Goal: Task Accomplishment & Management: Use online tool/utility

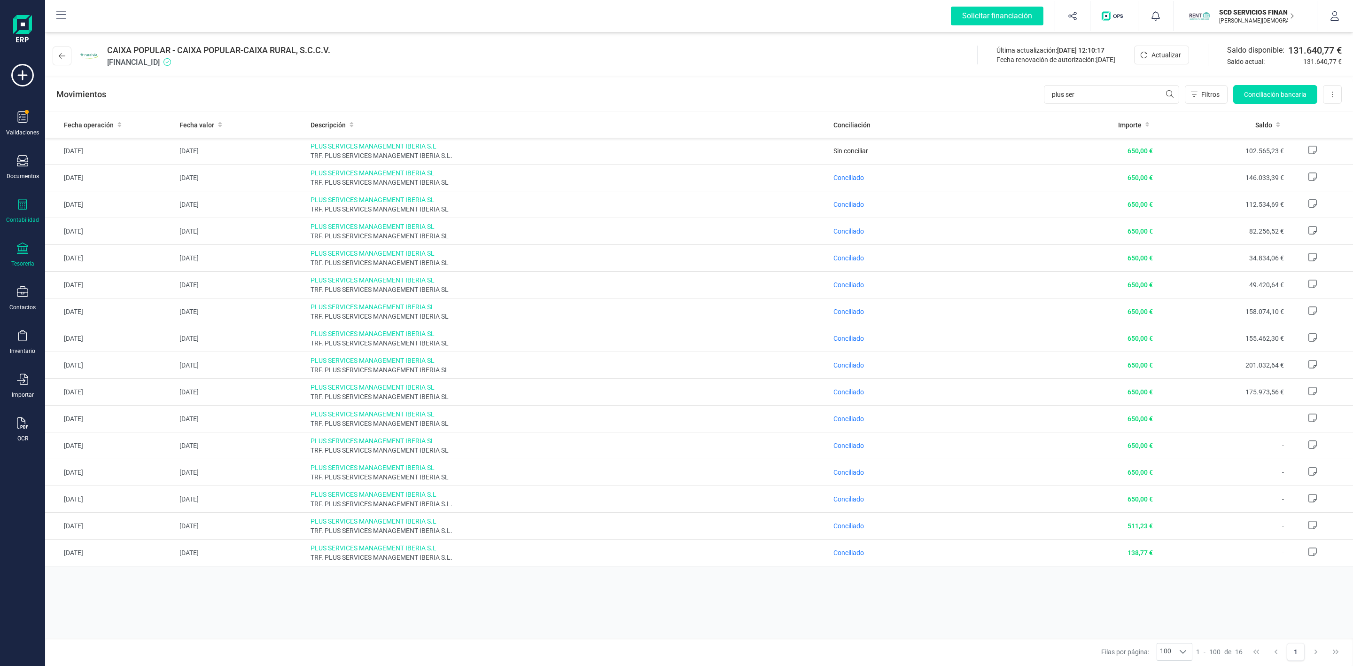
click at [27, 211] on div at bounding box center [22, 206] width 11 height 14
click at [100, 234] on div "Préstamos" at bounding box center [109, 240] width 111 height 19
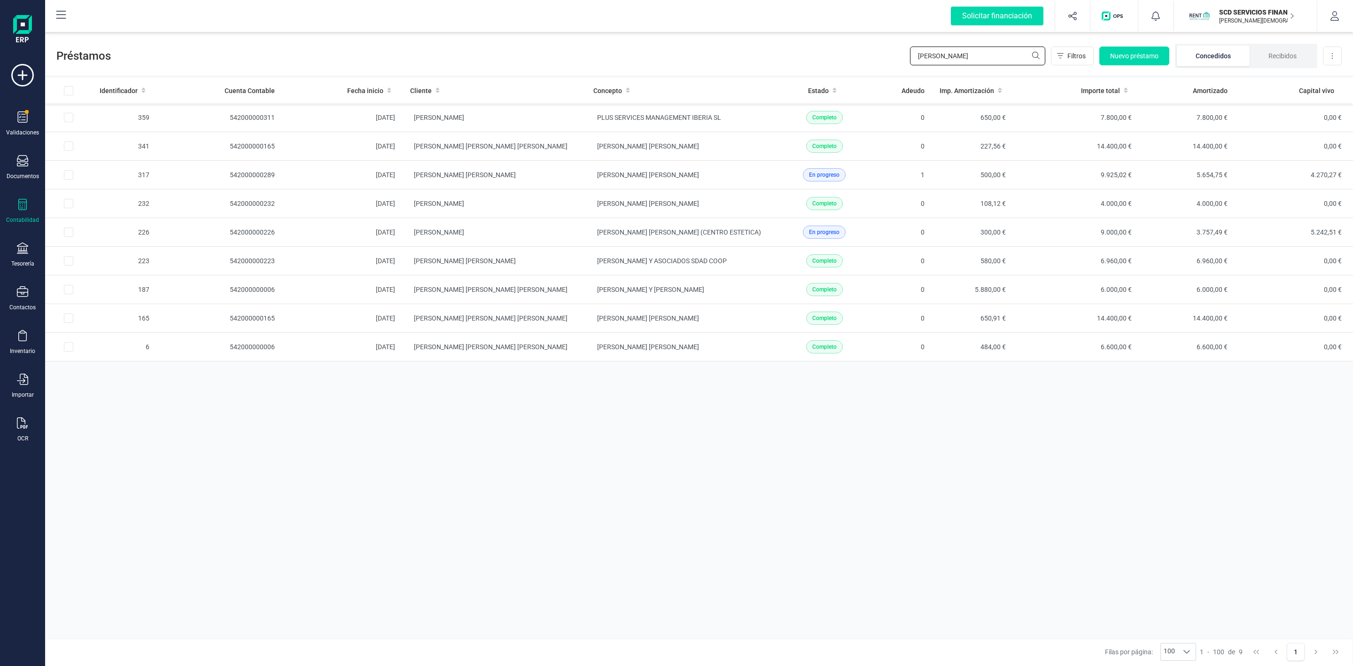
drag, startPoint x: 992, startPoint y: 56, endPoint x: 812, endPoint y: 69, distance: 180.9
click at [814, 68] on div "Préstamos [PERSON_NAME] Nuevo préstamo Concedidos Recibidos Descargar Excel" at bounding box center [699, 53] width 1308 height 43
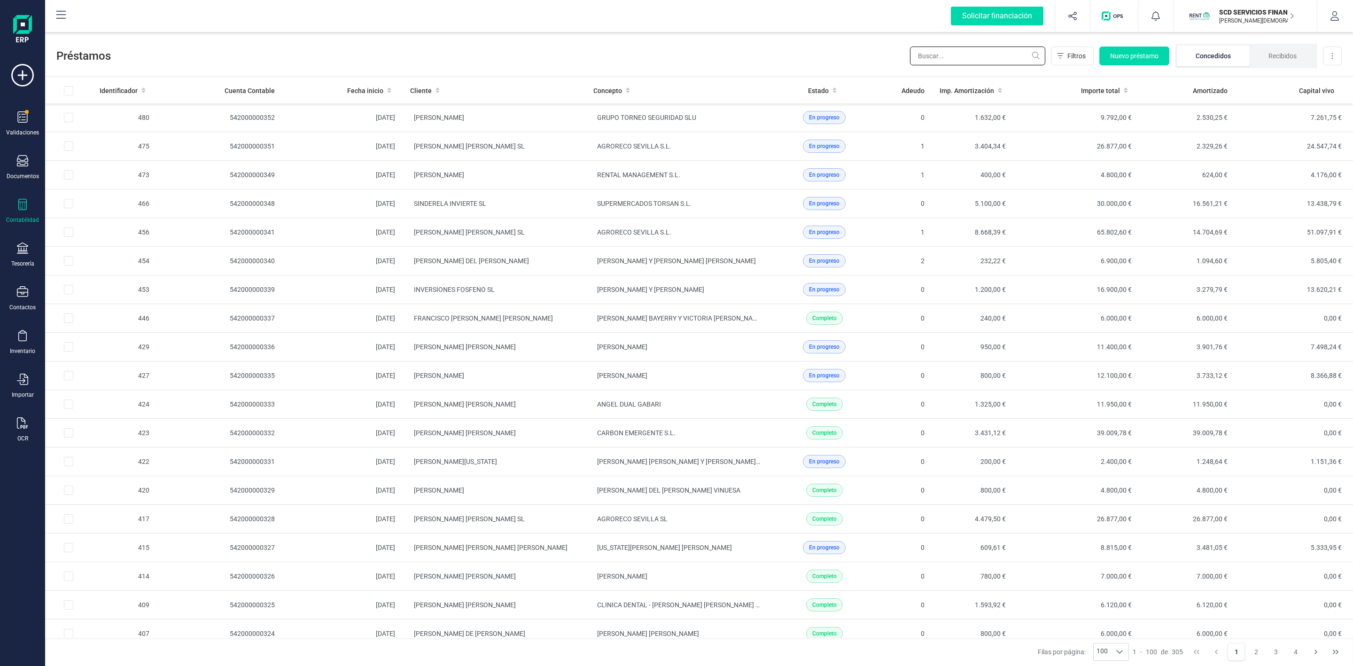
click at [947, 58] on input "text" at bounding box center [977, 56] width 135 height 19
click at [1279, 48] on li "Recibidos" at bounding box center [1283, 56] width 66 height 21
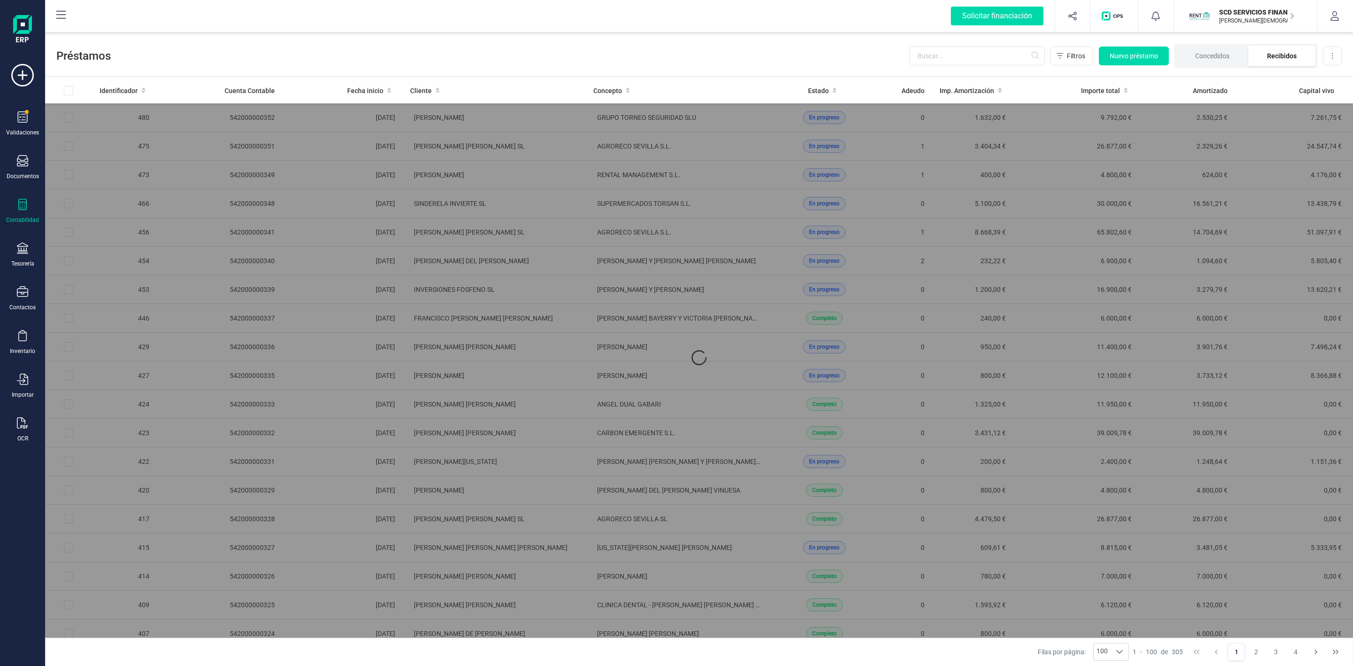
click at [1285, 53] on li "Recibidos" at bounding box center [1281, 56] width 67 height 21
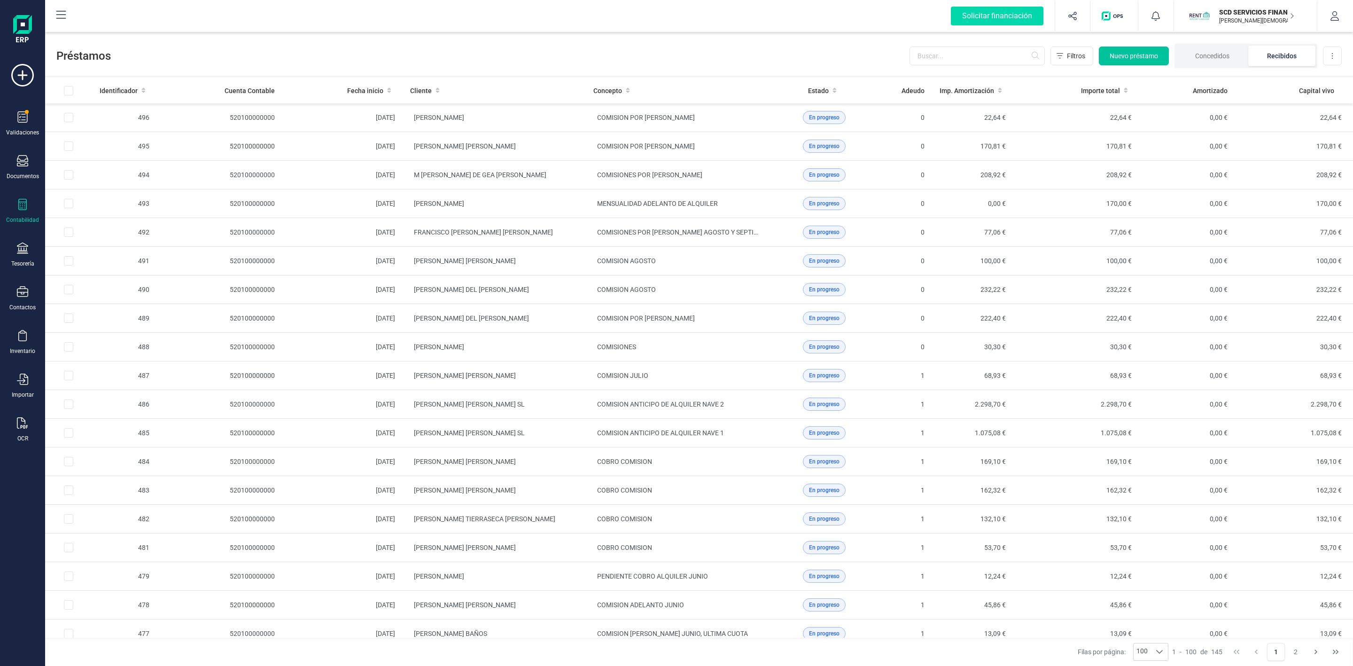
click at [1139, 55] on span "Nuevo préstamo" at bounding box center [1134, 55] width 48 height 9
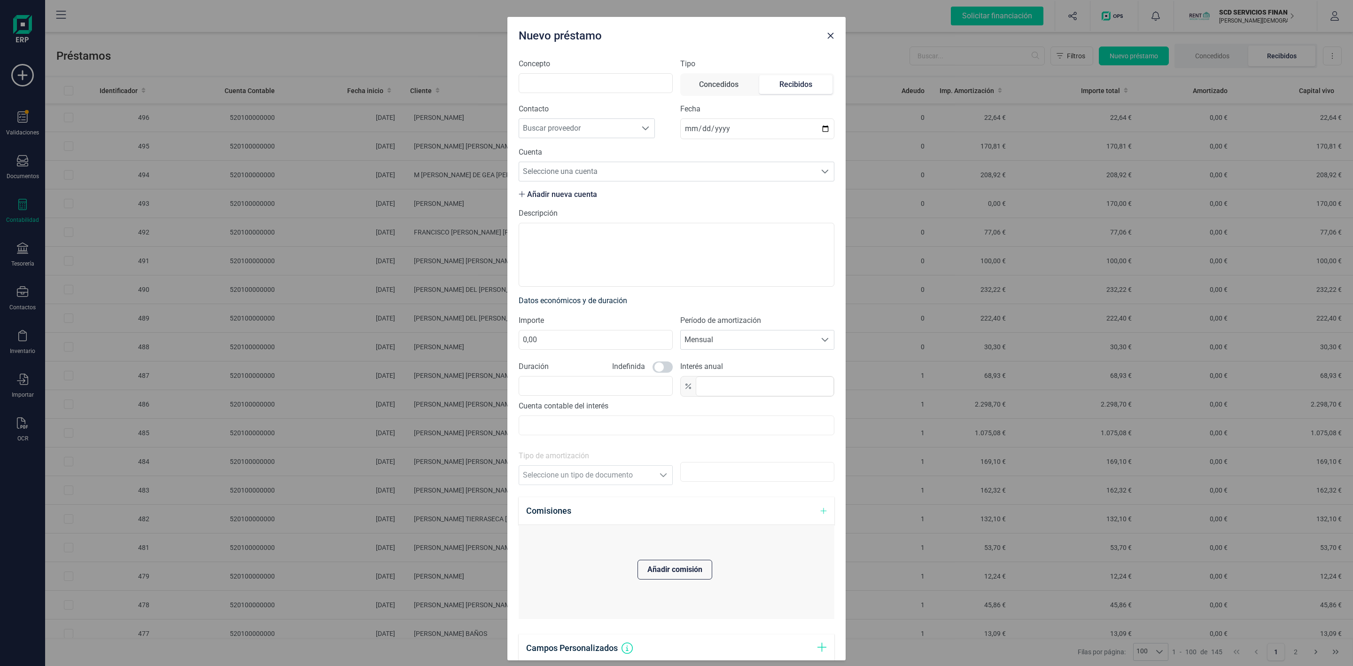
click at [831, 39] on icon "Close" at bounding box center [831, 36] width 8 height 8
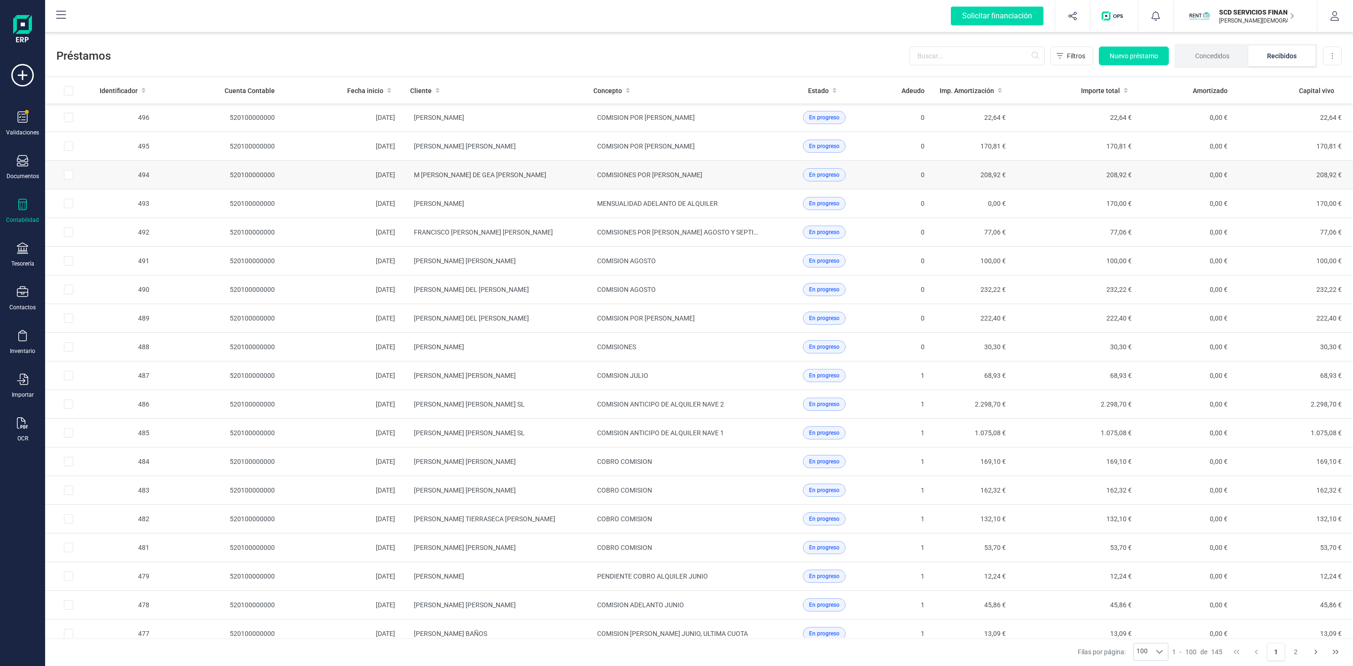
click at [70, 176] on input "Row Selected 3cd52686-e041-4bb9-8d59-6e8dfb55abcf" at bounding box center [68, 174] width 9 height 9
checkbox input "true"
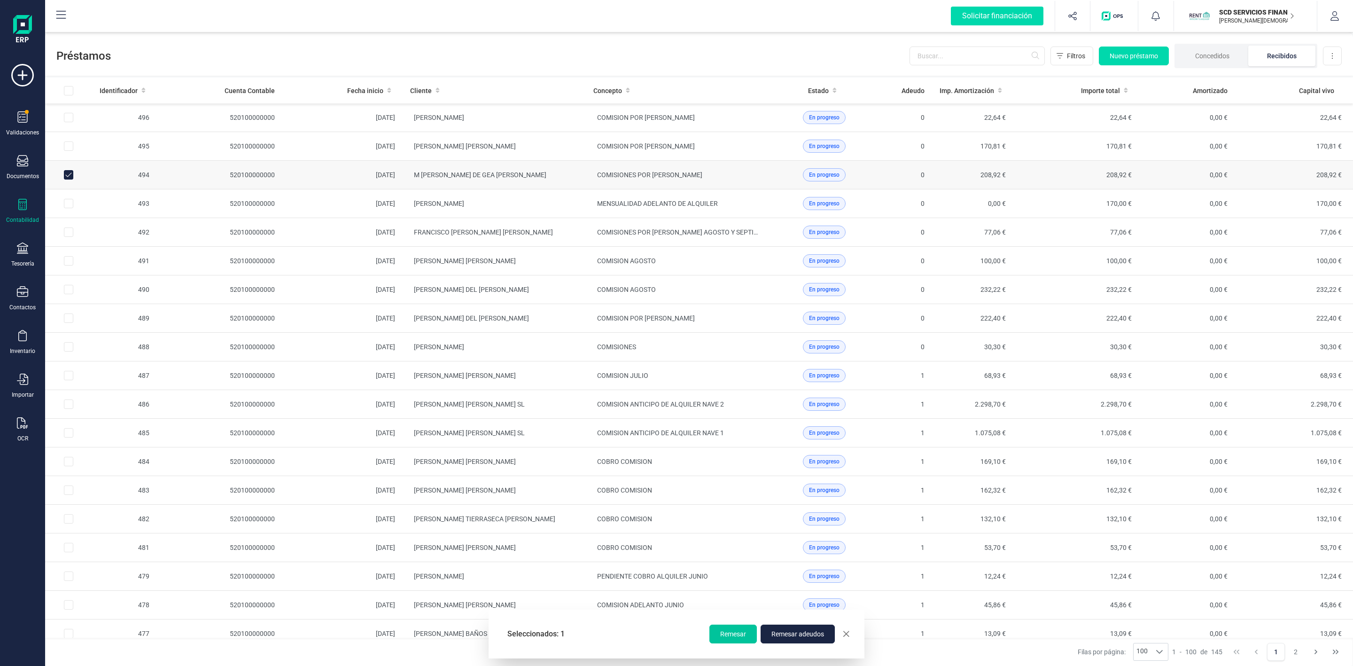
click at [724, 632] on span "Remesar" at bounding box center [733, 633] width 26 height 9
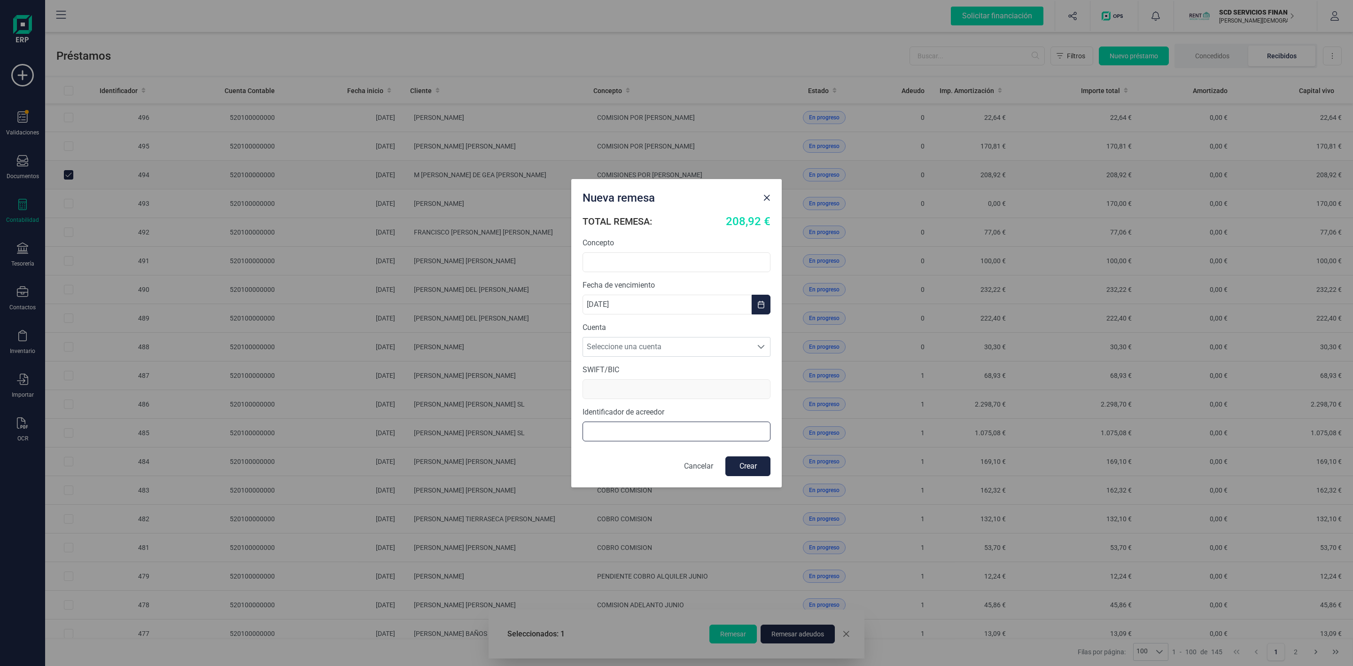
click at [647, 421] on input "text" at bounding box center [677, 431] width 188 height 20
click at [618, 343] on span "Seleccione una cuenta" at bounding box center [667, 346] width 169 height 19
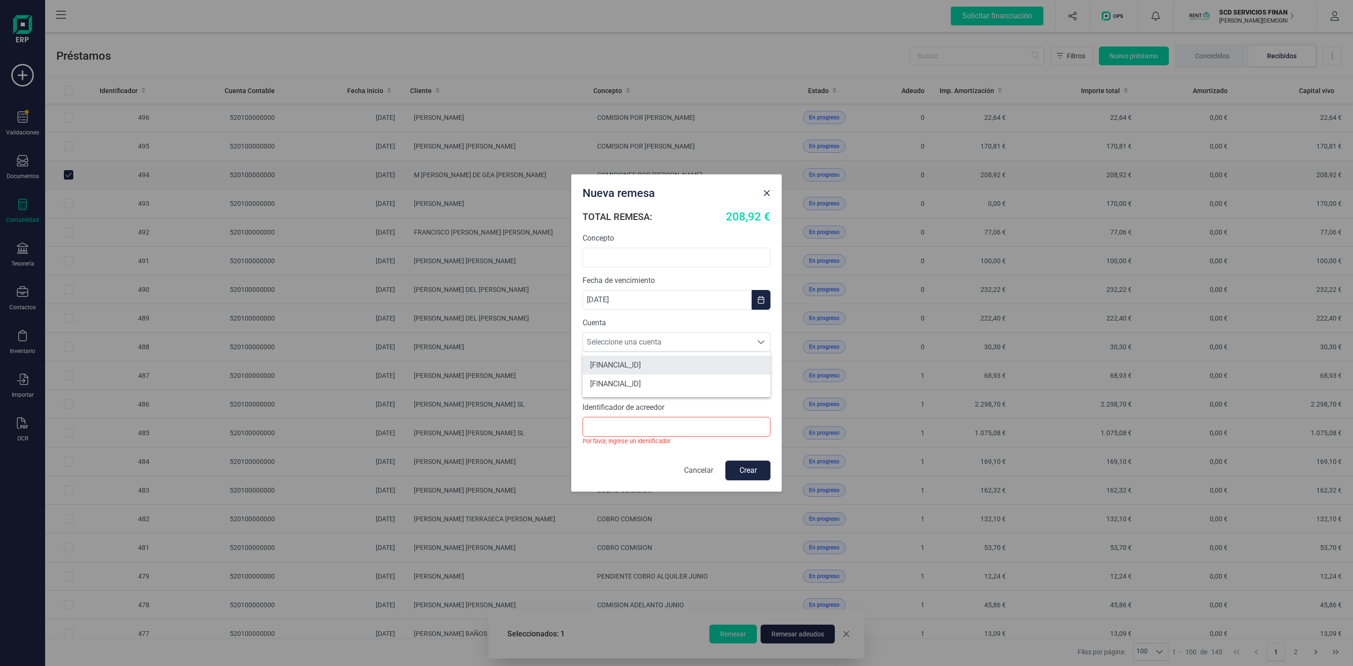
click at [643, 365] on li "[FINANCIAL_ID]" at bounding box center [677, 365] width 188 height 19
type input "[SWIFT_CODE]"
type input "B72840242"
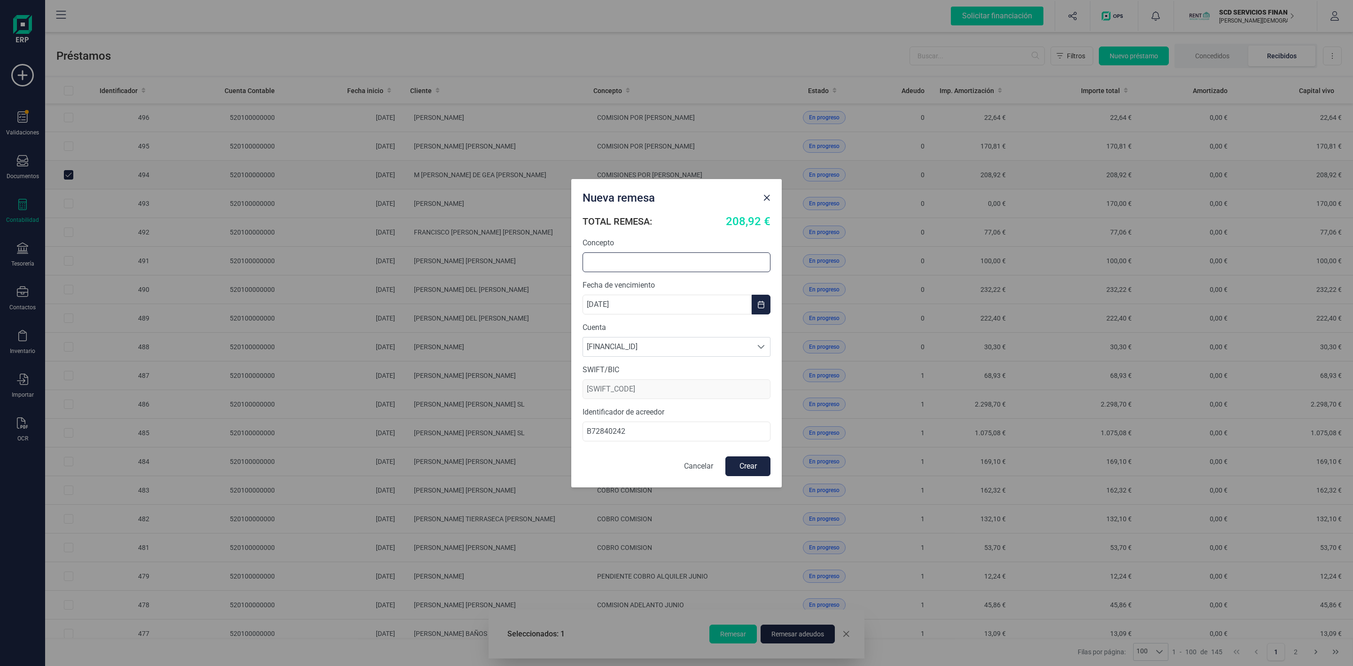
click at [627, 259] on input "text" at bounding box center [677, 262] width 188 height 20
type input "C"
click at [657, 263] on input "COMISION" at bounding box center [677, 262] width 188 height 20
type input "COMISION PENDIENTE SEPTIEMBRE"
click at [588, 435] on input "B72840242" at bounding box center [677, 431] width 188 height 20
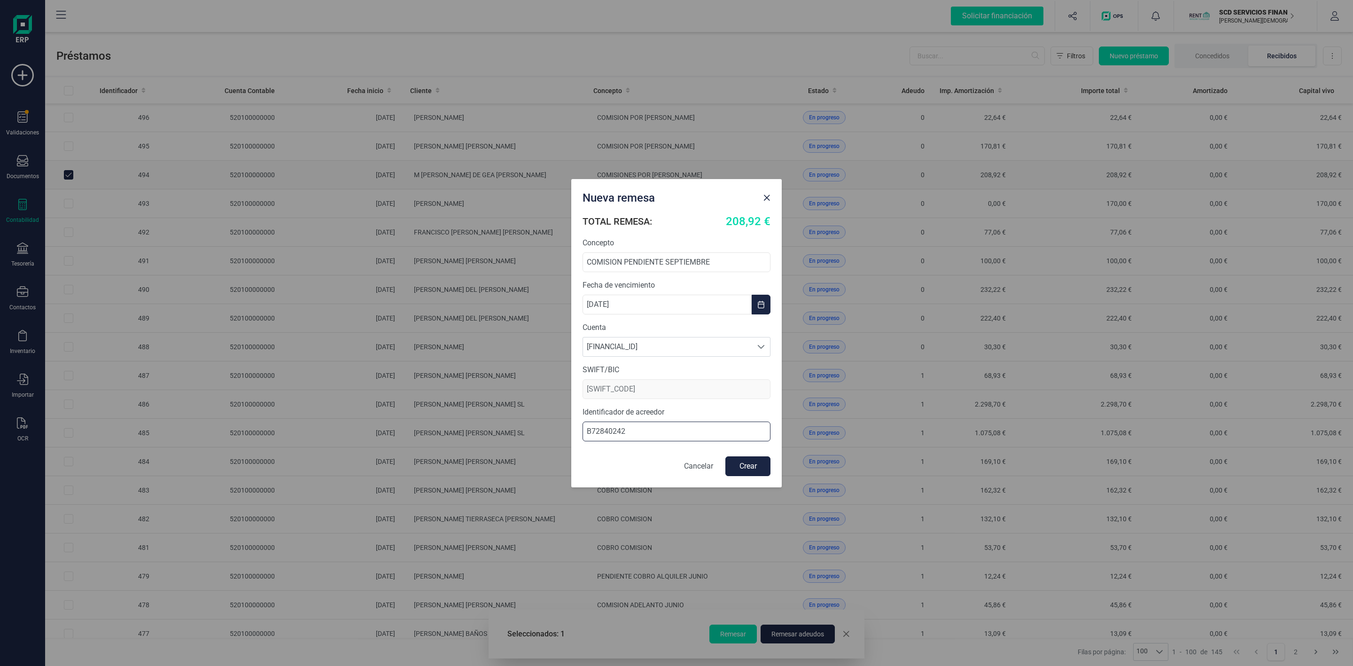
scroll to position [0, 0]
type input "ES90000B72840242"
click at [740, 469] on button "Crear" at bounding box center [747, 466] width 45 height 20
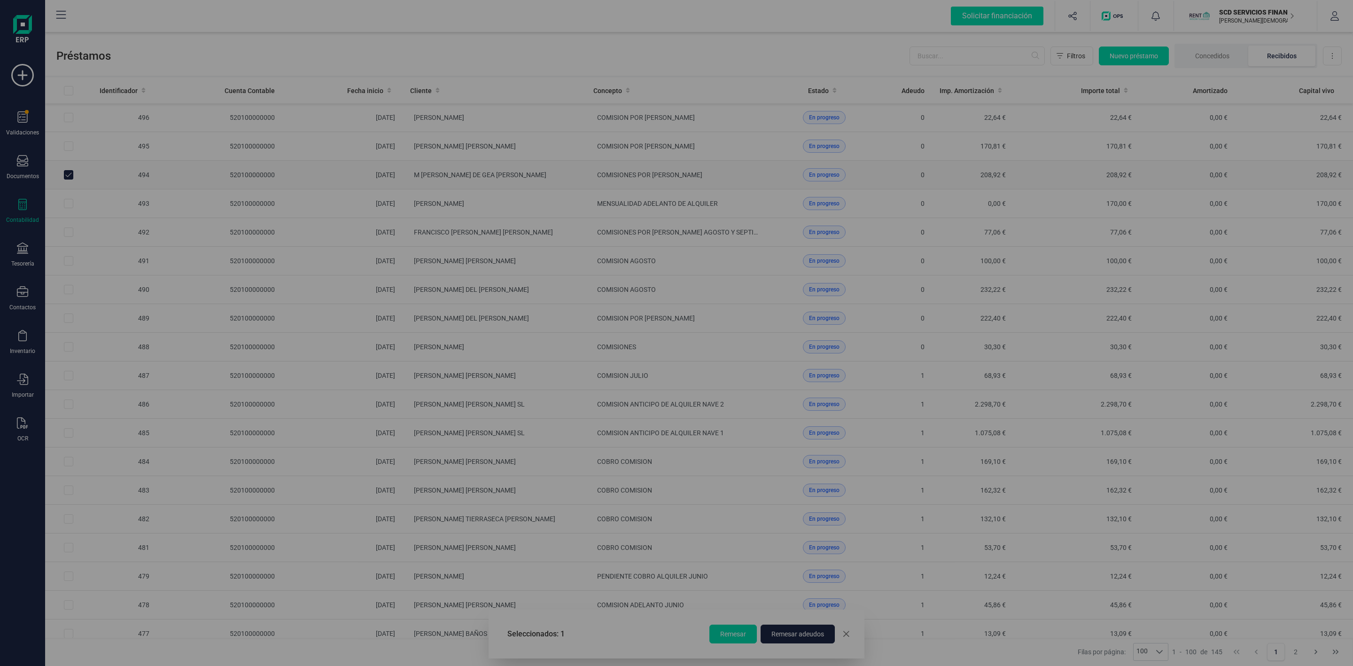
checkbox input "false"
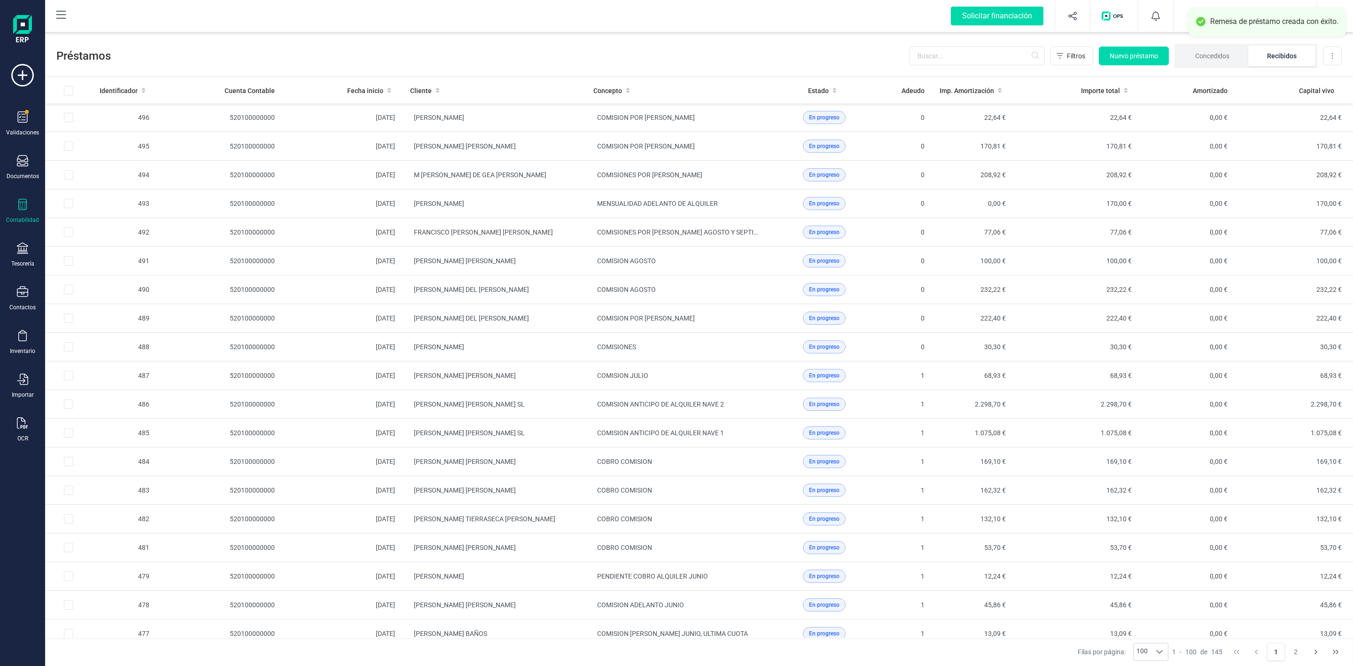
click at [21, 198] on div "Validaciones Documentos Documentos Presupuestos Pedidos Albaranes Facturas Fact…" at bounding box center [23, 257] width 38 height 386
click at [21, 204] on icon at bounding box center [22, 204] width 11 height 11
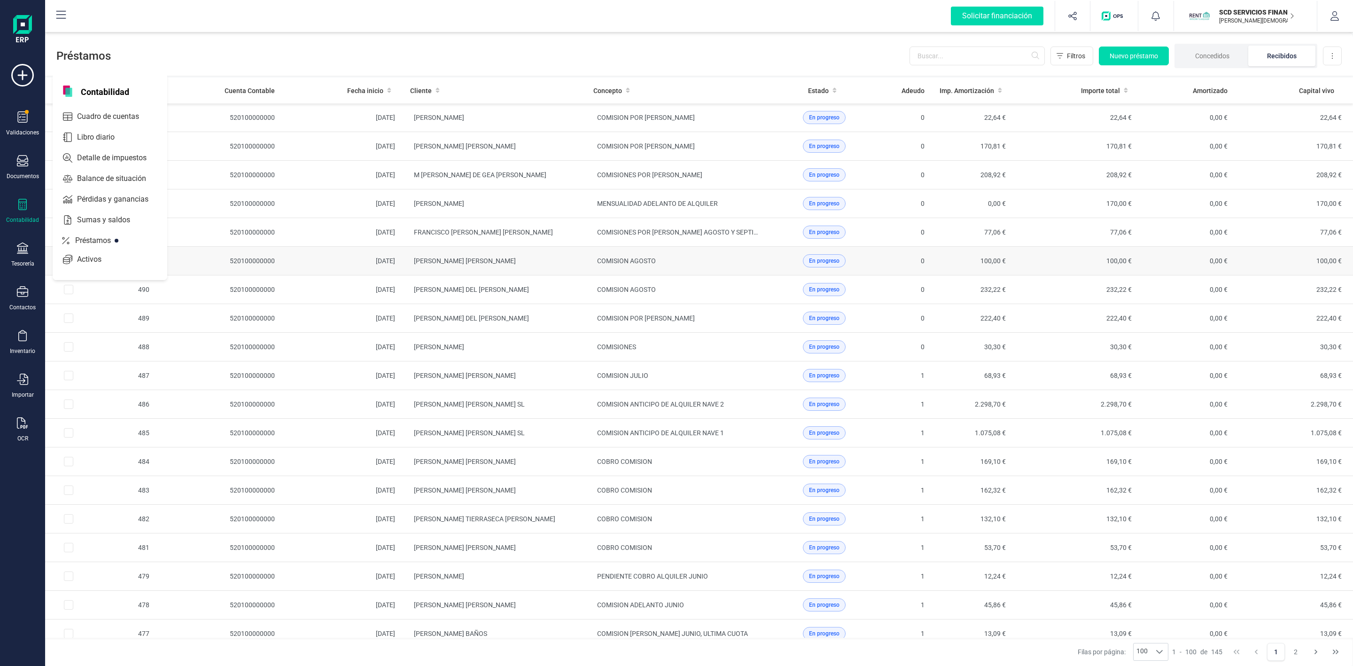
drag, startPoint x: 83, startPoint y: 240, endPoint x: 445, endPoint y: 270, distance: 363.4
click at [85, 240] on span "Préstamos" at bounding box center [99, 240] width 56 height 11
click at [1277, 59] on li "Recibidos" at bounding box center [1281, 56] width 67 height 21
click at [1286, 59] on li "Recibidos" at bounding box center [1281, 56] width 67 height 21
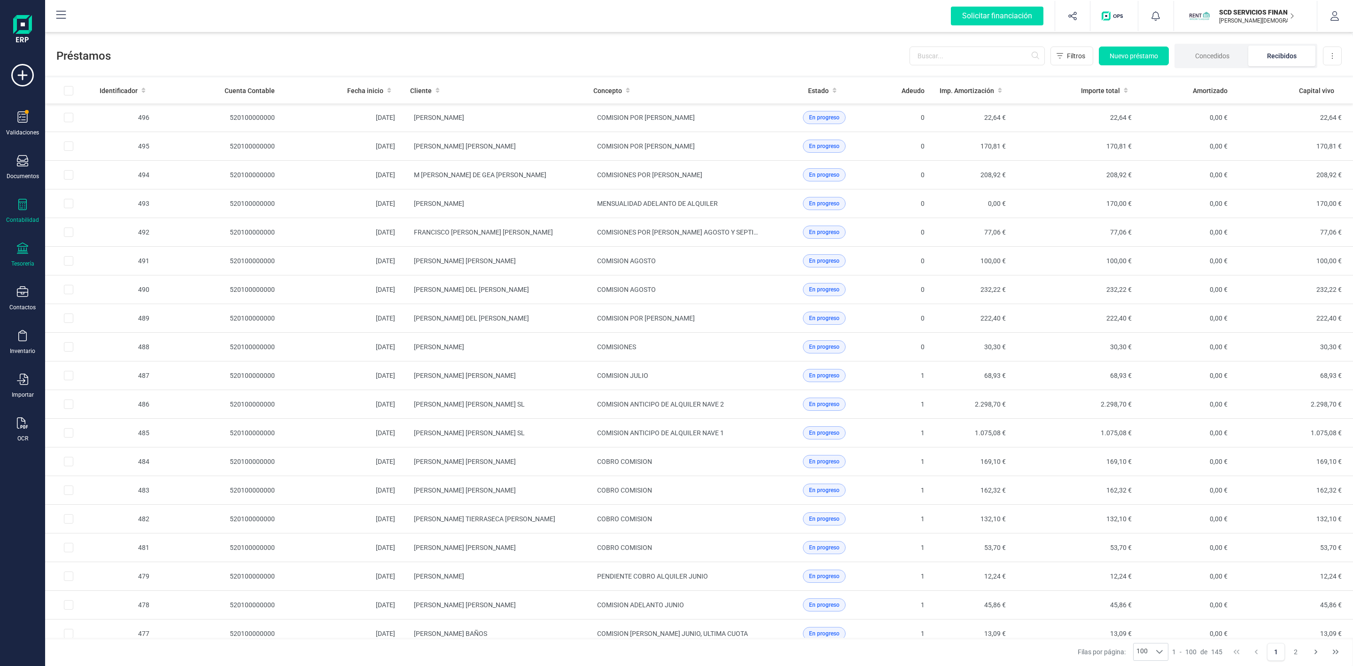
click at [17, 251] on icon at bounding box center [22, 247] width 11 height 11
click at [130, 223] on div "Remesas" at bounding box center [116, 222] width 124 height 19
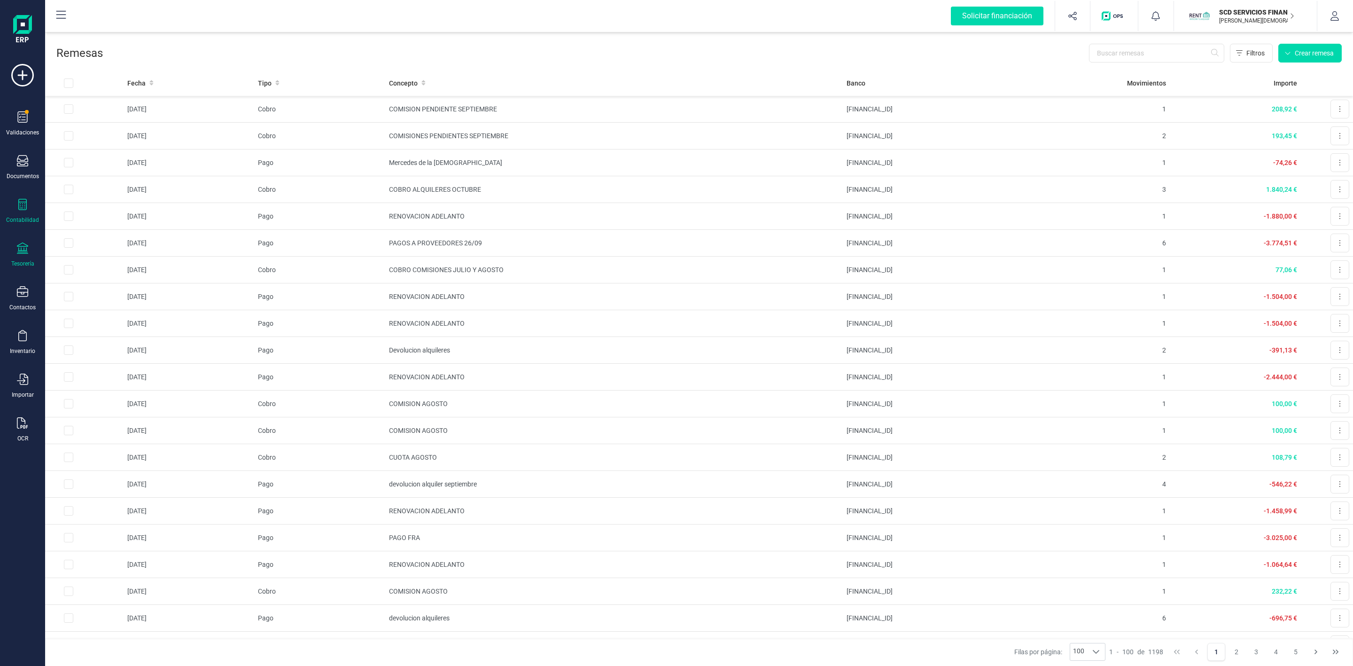
click at [25, 209] on icon at bounding box center [22, 204] width 11 height 11
click at [80, 236] on span "Préstamos" at bounding box center [101, 240] width 56 height 11
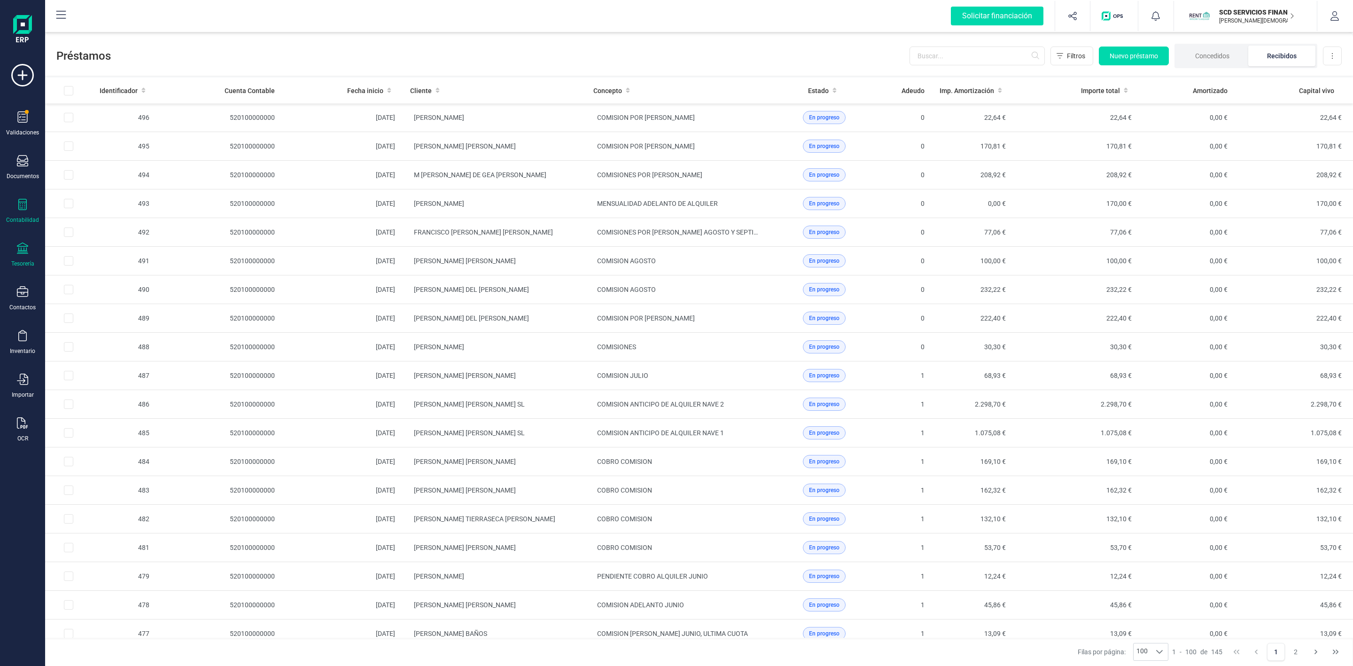
click at [24, 249] on icon at bounding box center [22, 247] width 11 height 11
click at [95, 223] on span "Remesas" at bounding box center [98, 222] width 51 height 11
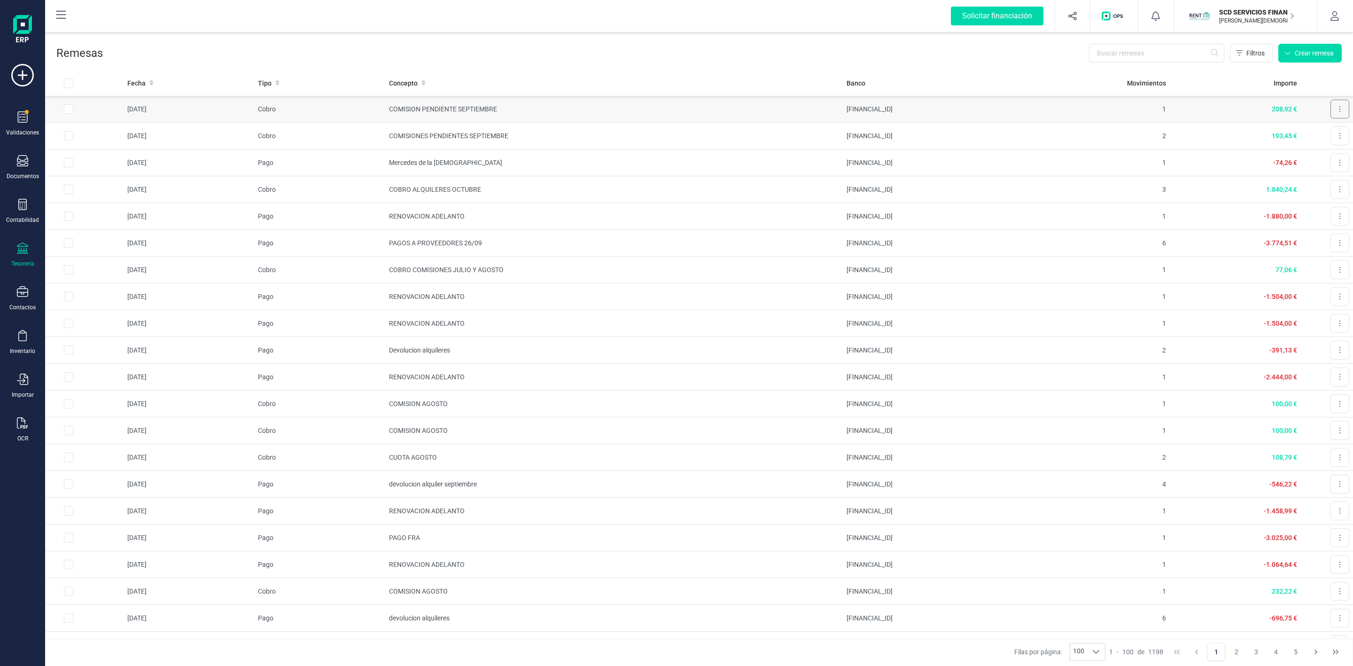
click at [1339, 111] on icon at bounding box center [1339, 109] width 1 height 6
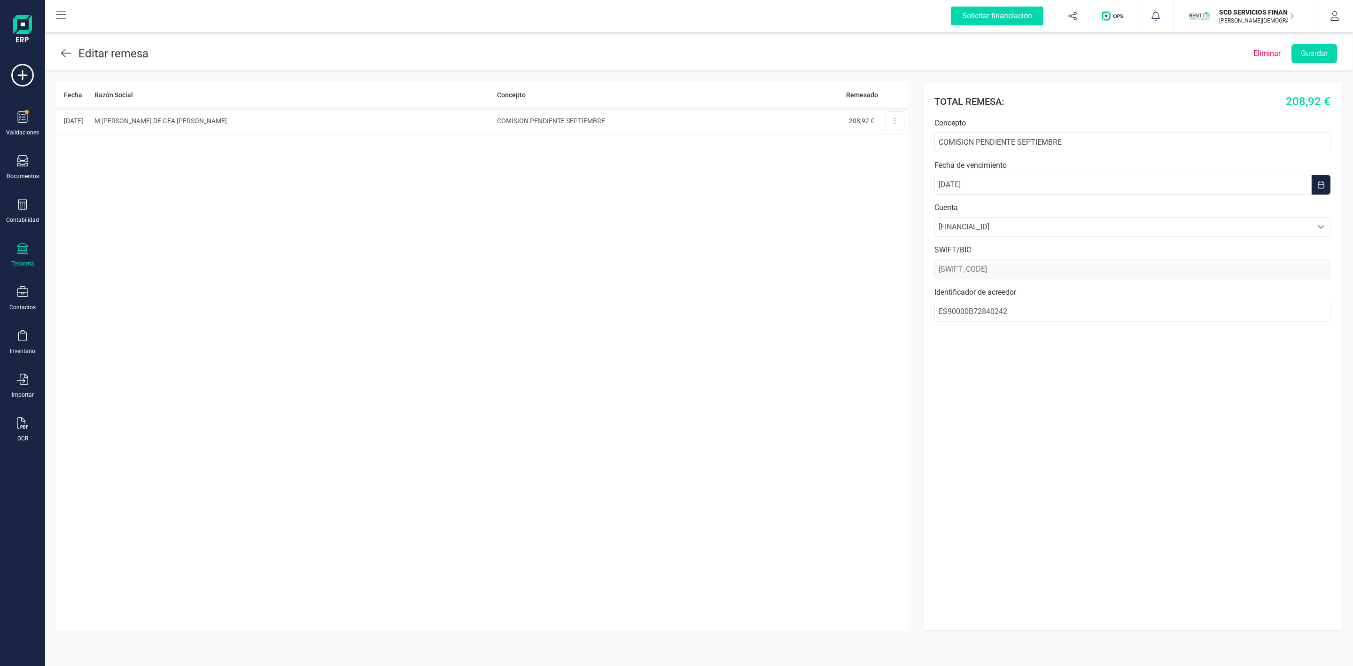
click at [62, 56] on icon at bounding box center [66, 52] width 10 height 11
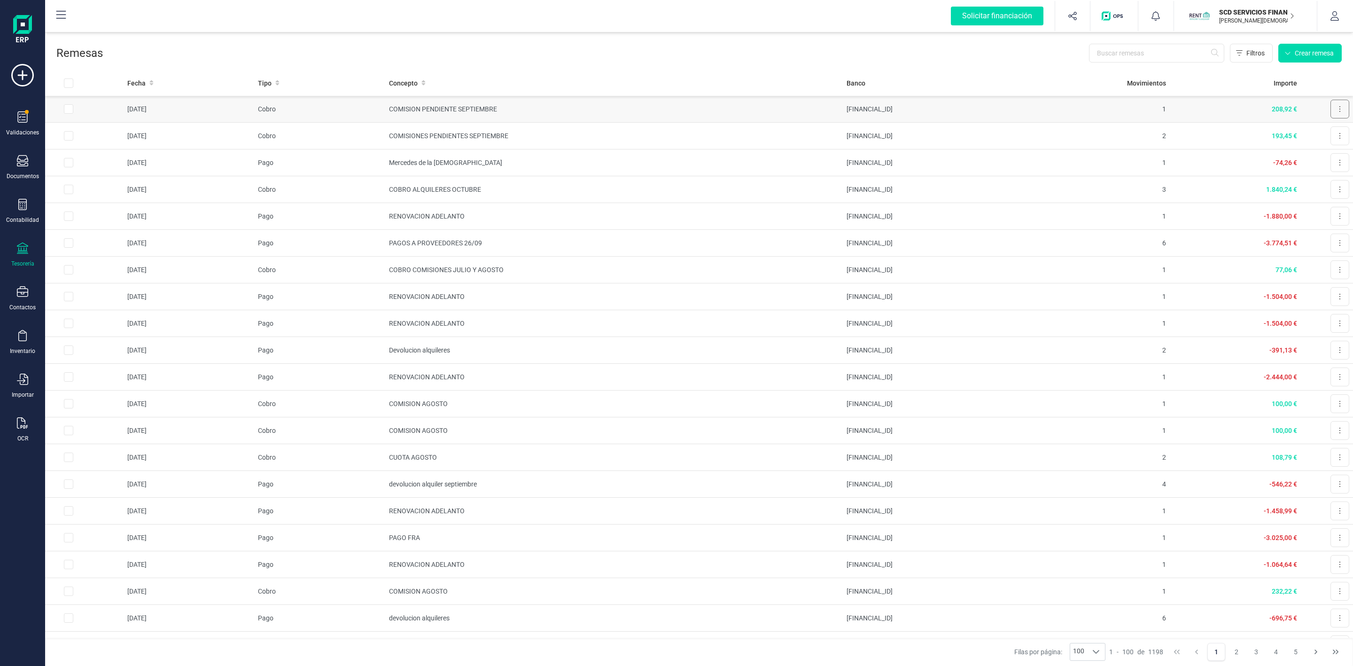
click at [1331, 113] on button at bounding box center [1340, 109] width 19 height 19
click at [1294, 134] on span "Descargar SEPA" at bounding box center [1317, 131] width 47 height 9
click at [23, 293] on icon at bounding box center [22, 291] width 11 height 11
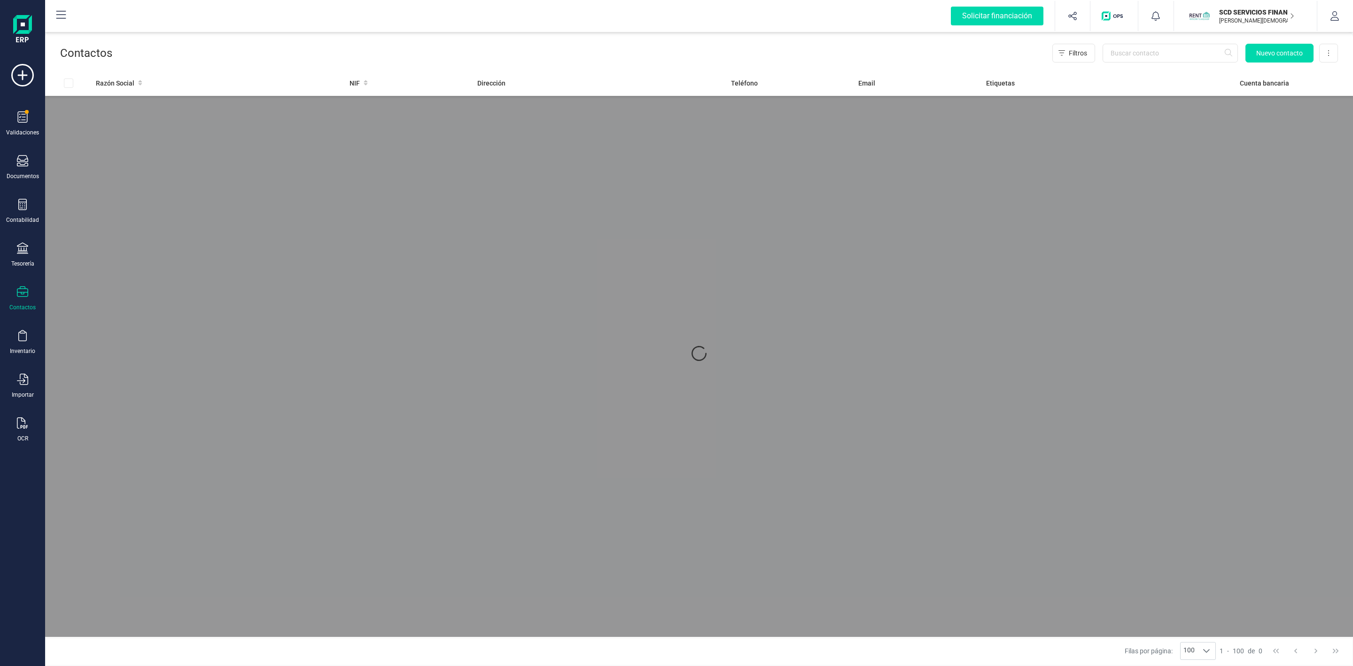
click at [23, 293] on icon at bounding box center [22, 291] width 11 height 11
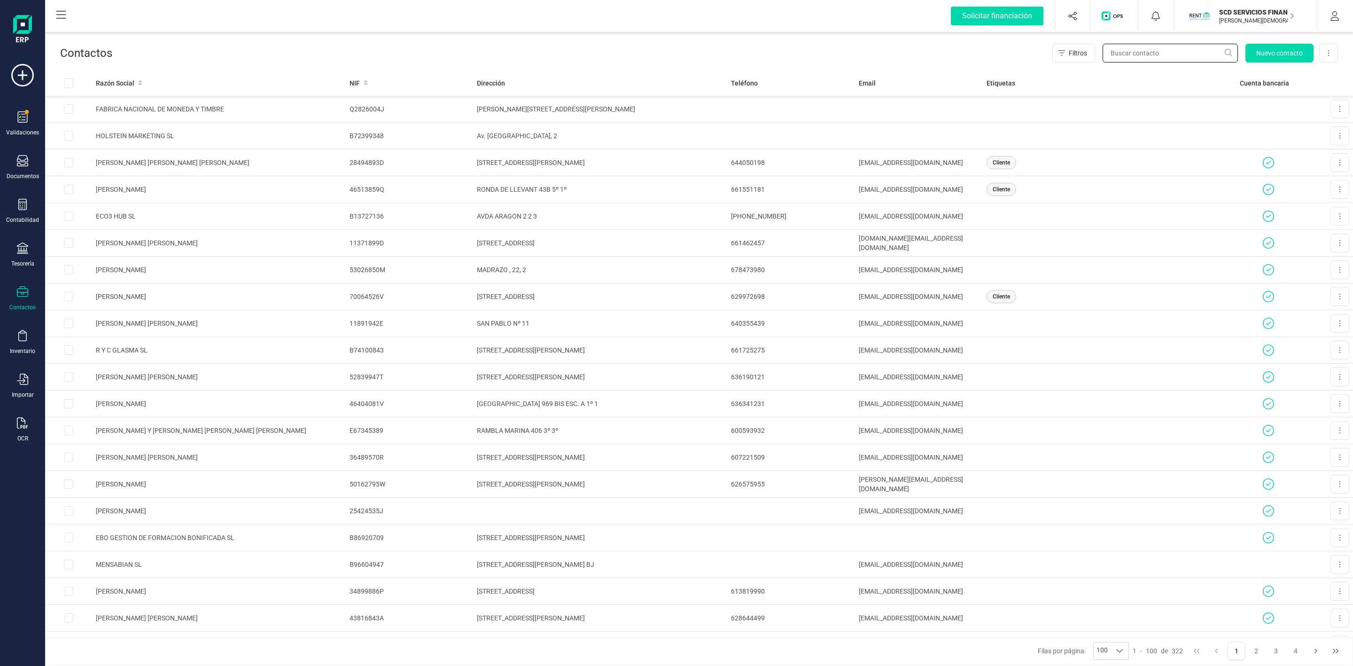
click at [1144, 55] on input "text" at bounding box center [1170, 53] width 135 height 19
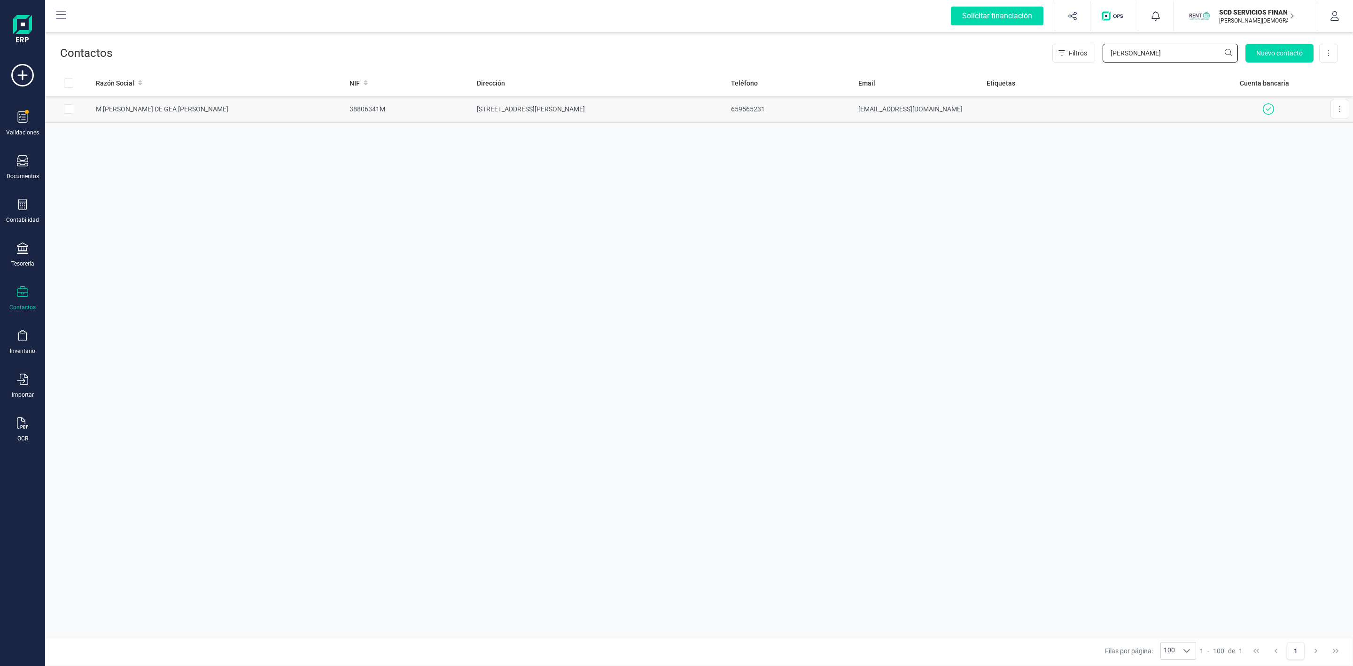
type input "[PERSON_NAME]"
click at [1046, 112] on td at bounding box center [1109, 109] width 253 height 27
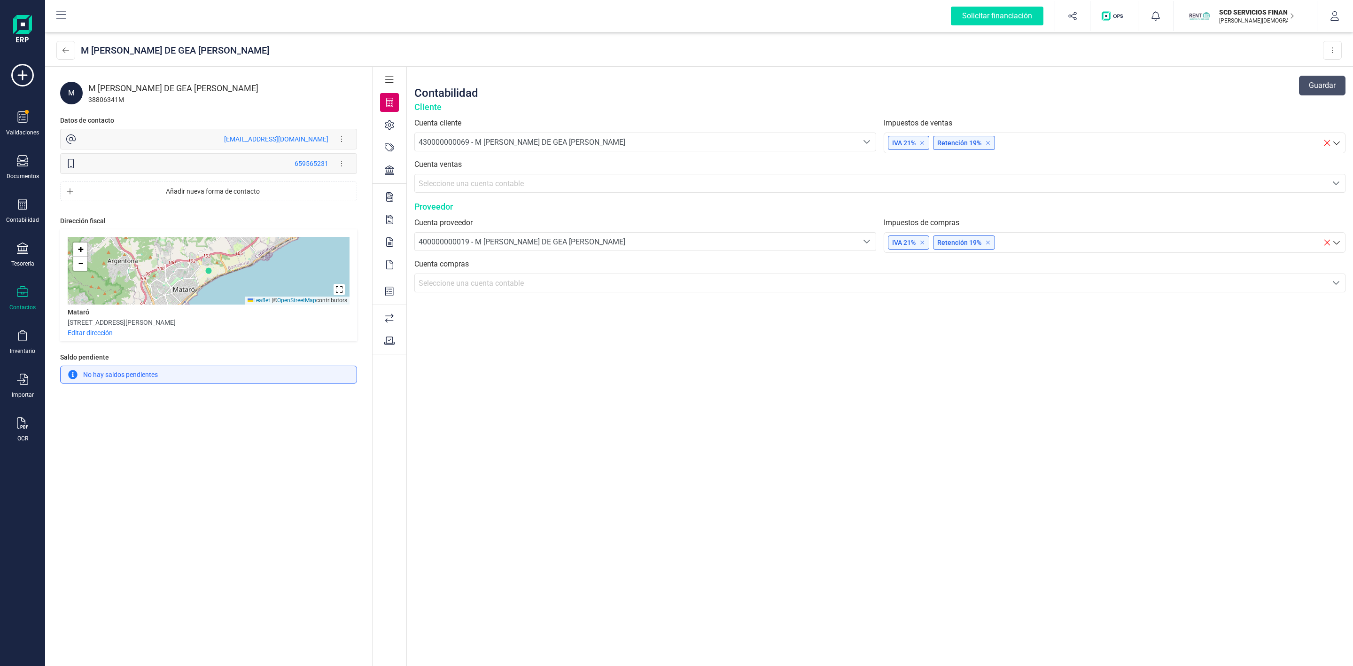
click at [392, 170] on icon at bounding box center [389, 169] width 9 height 9
